Goal: Navigation & Orientation: Find specific page/section

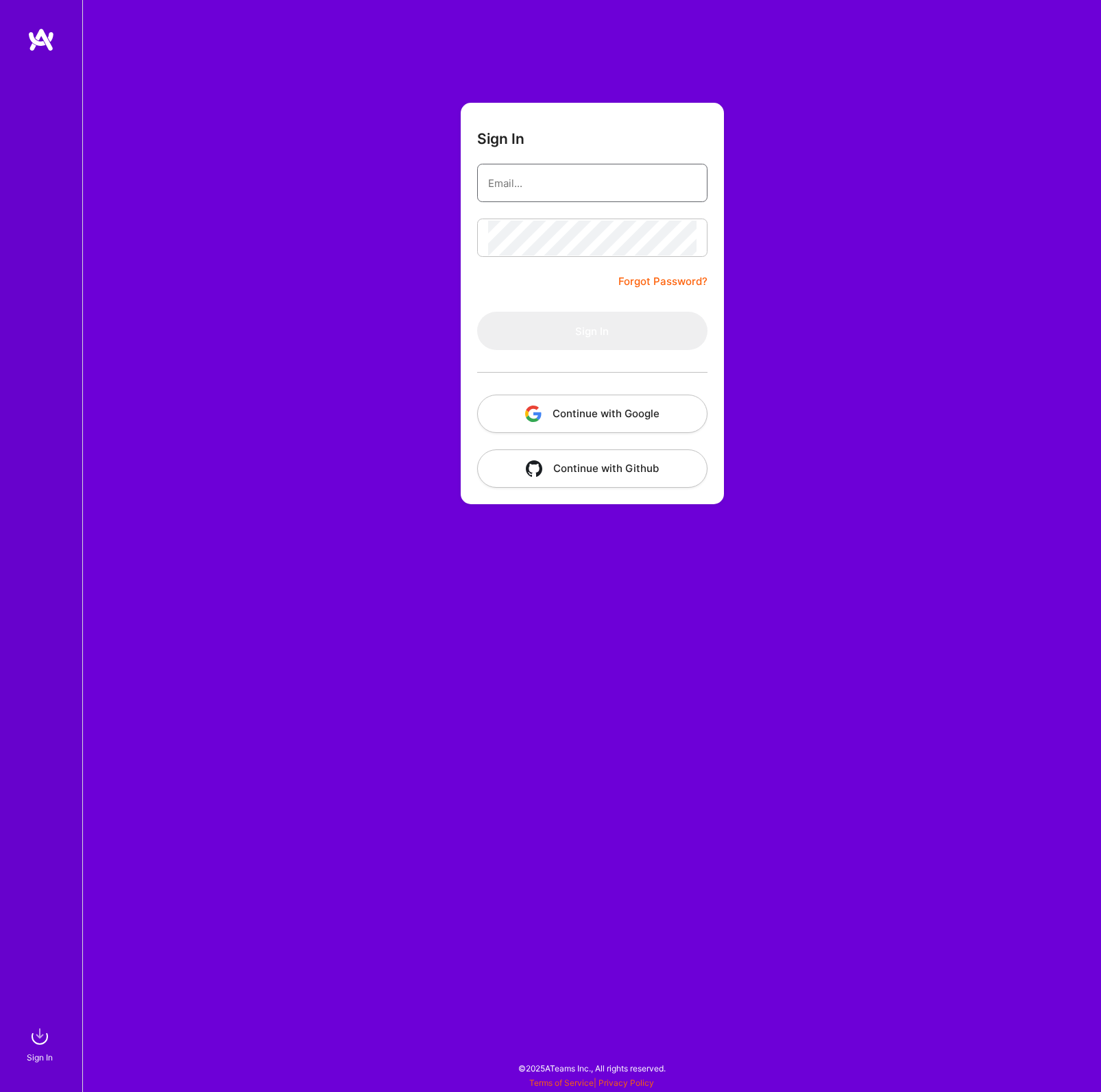
click at [560, 180] on input "email" at bounding box center [592, 183] width 209 height 35
type input "[EMAIL_ADDRESS][DOMAIN_NAME]"
click at [477, 312] on button "Sign In" at bounding box center [592, 331] width 230 height 38
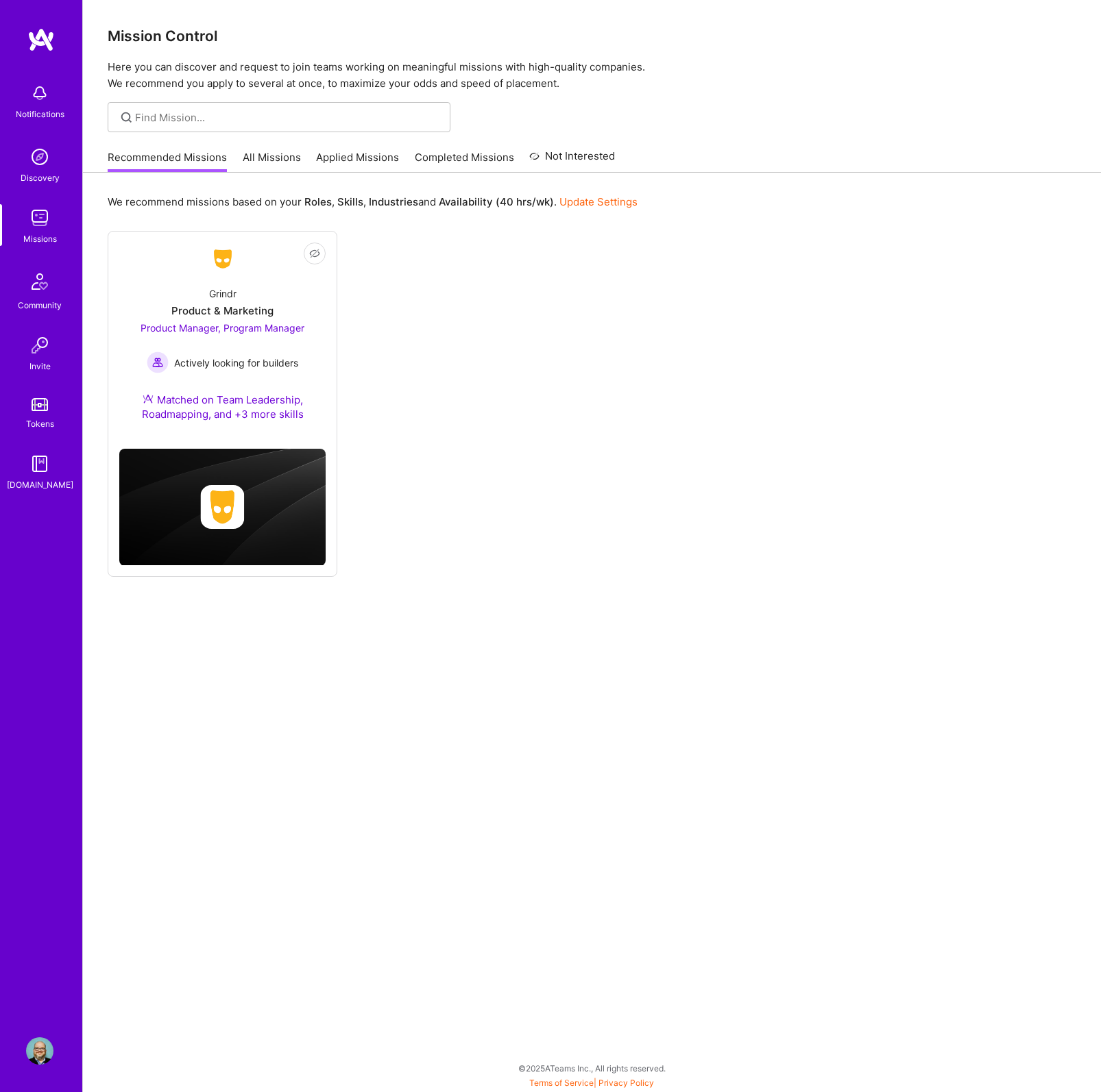
click at [285, 159] on link "All Missions" at bounding box center [272, 162] width 58 height 23
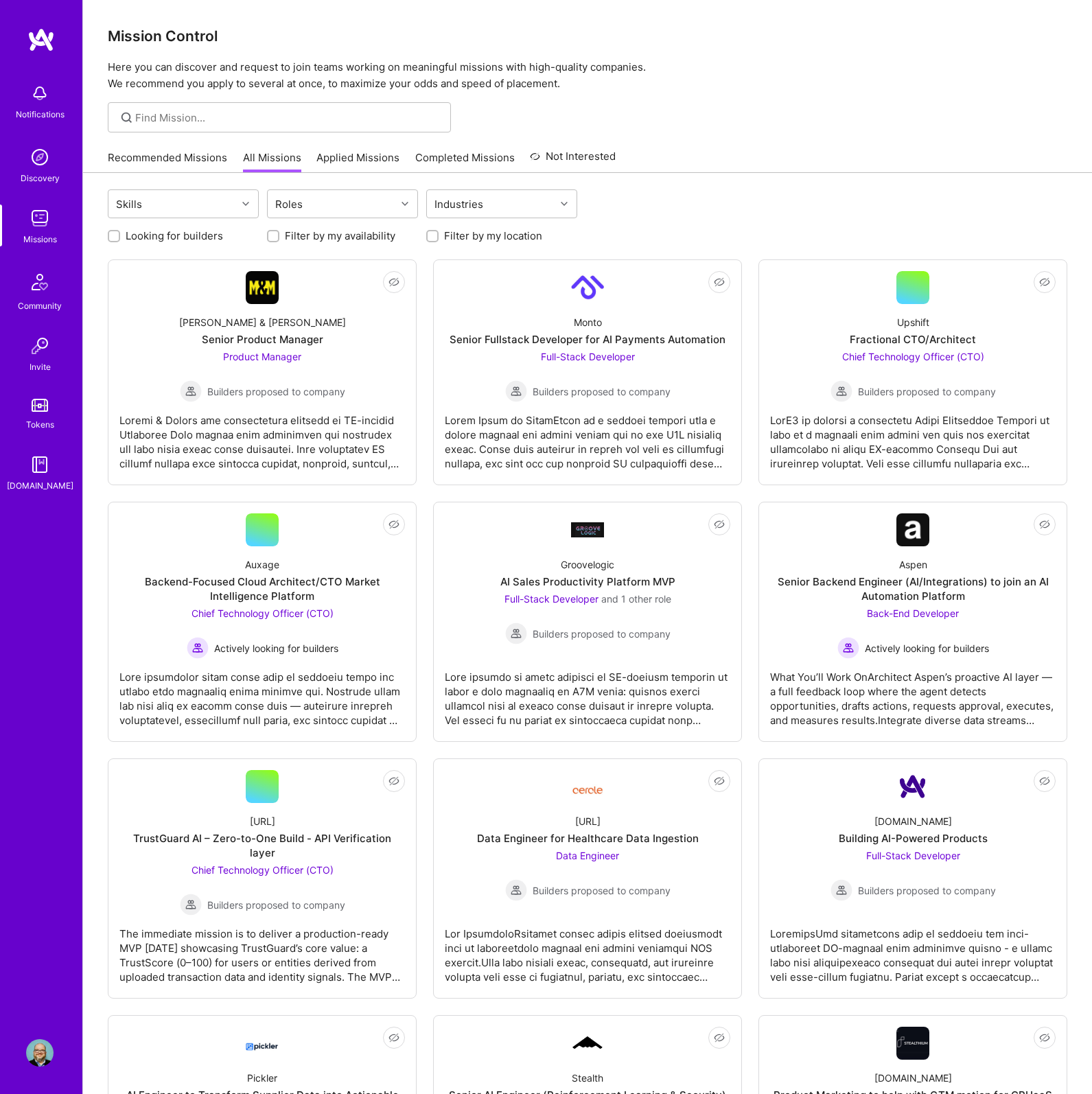
click at [193, 155] on link "Recommended Missions" at bounding box center [167, 162] width 119 height 23
